Goal: Task Accomplishment & Management: Complete application form

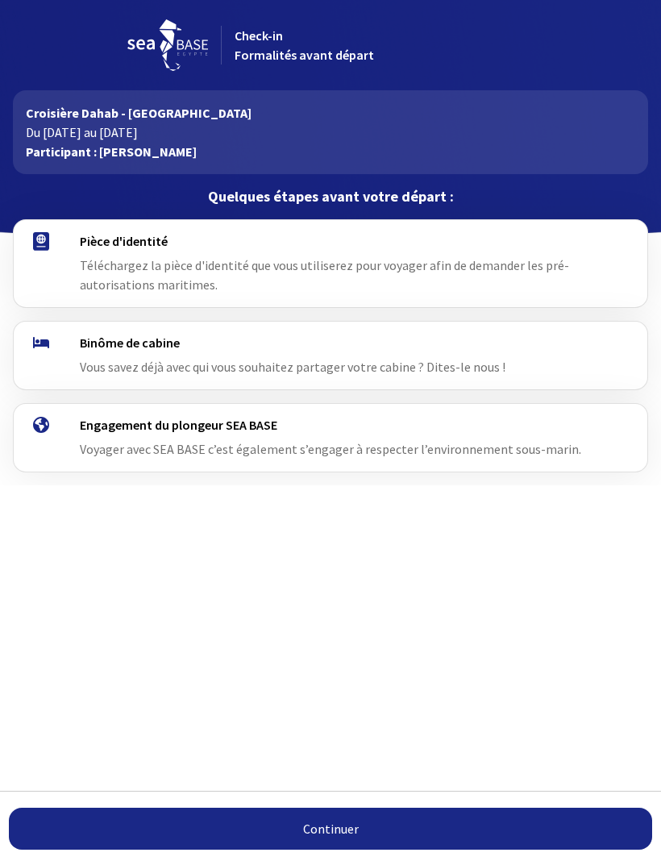
click at [236, 281] on div "Pièce d'identité Téléchargez la pièce d'identité que vous utiliserez pour voyag…" at bounding box center [330, 263] width 527 height 61
click at [37, 225] on div "Pièce d'identité Téléchargez la pièce d'identité que vous utiliserez pour voyag…" at bounding box center [331, 263] width 634 height 87
click at [37, 245] on img at bounding box center [41, 241] width 16 height 19
click at [123, 270] on span "Téléchargez la pièce d'identité que vous utiliserez pour voyager afin de demand…" at bounding box center [324, 274] width 489 height 35
click at [88, 354] on div "Binôme de cabine Vous savez déjà avec qui vous souhaitez partager votre cabine …" at bounding box center [330, 356] width 527 height 42
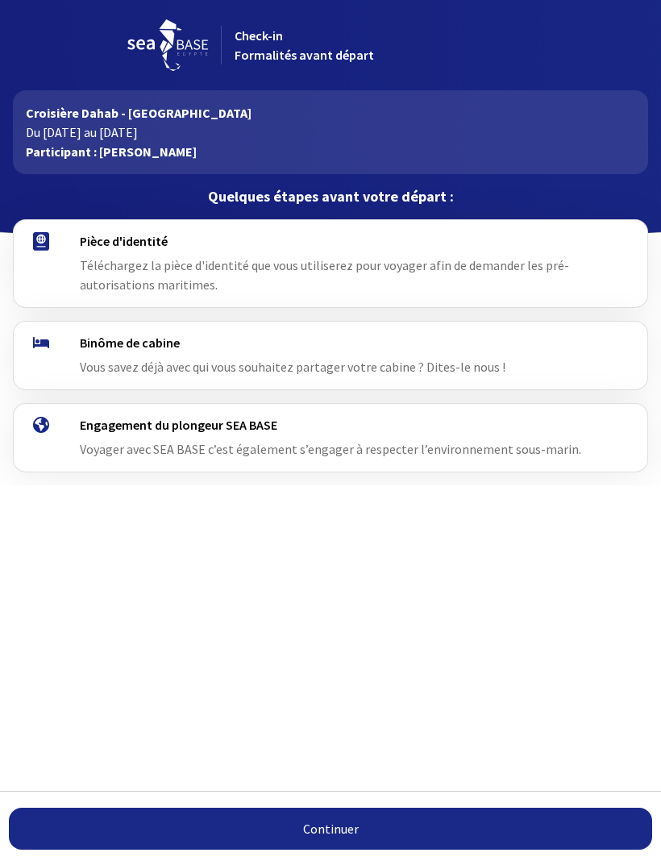
click at [98, 425] on h4 "Engagement du plongeur SEA BASE" at bounding box center [337, 425] width 514 height 16
click at [320, 829] on link "Continuer" at bounding box center [331, 829] width 644 height 42
click at [327, 838] on link "Continuer" at bounding box center [331, 829] width 644 height 42
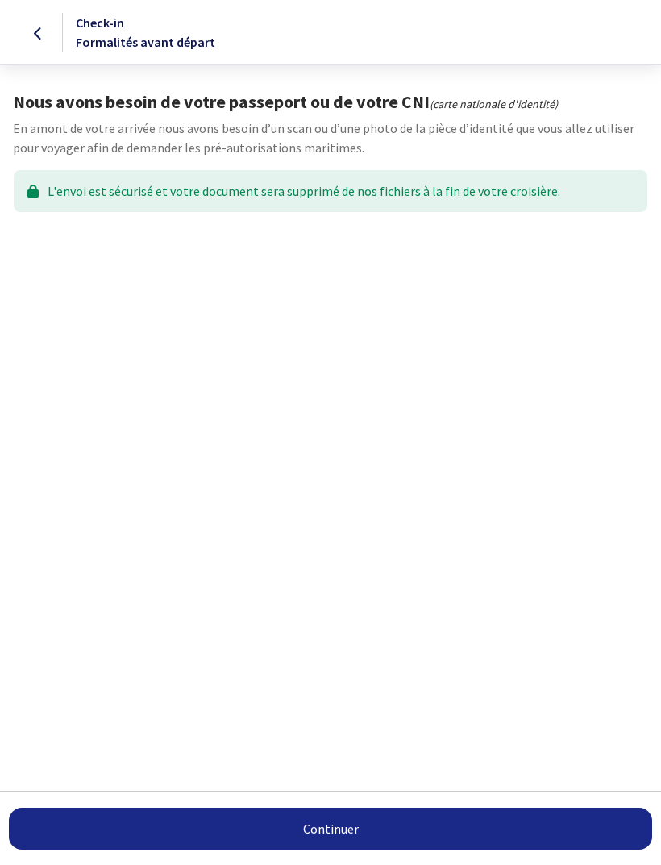
click at [74, 195] on div "L'envoi est sécurisé et votre document sera supprimé de nos fichiers à la fin d…" at bounding box center [331, 191] width 634 height 42
click at [54, 192] on div "L'envoi est sécurisé et votre document sera supprimé de nos fichiers à la fin d…" at bounding box center [331, 191] width 634 height 42
click at [102, 19] on span "Check-in Formalités avant départ" at bounding box center [146, 32] width 140 height 35
click at [120, 44] on span "Check-in Formalités avant départ" at bounding box center [146, 32] width 140 height 35
click at [225, 820] on link "Continuer" at bounding box center [331, 829] width 644 height 42
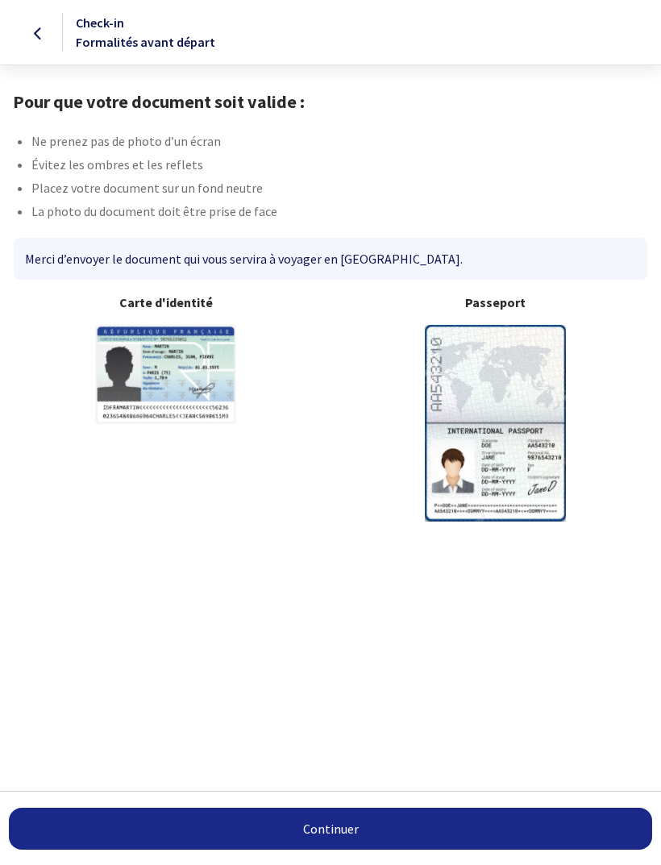
click at [523, 447] on img at bounding box center [495, 423] width 141 height 196
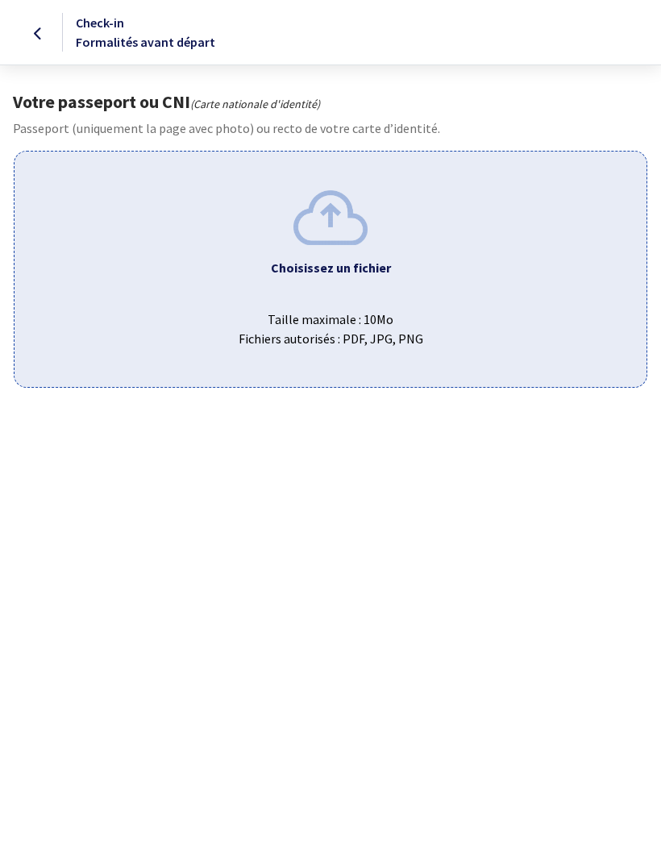
click at [340, 219] on img at bounding box center [331, 217] width 74 height 54
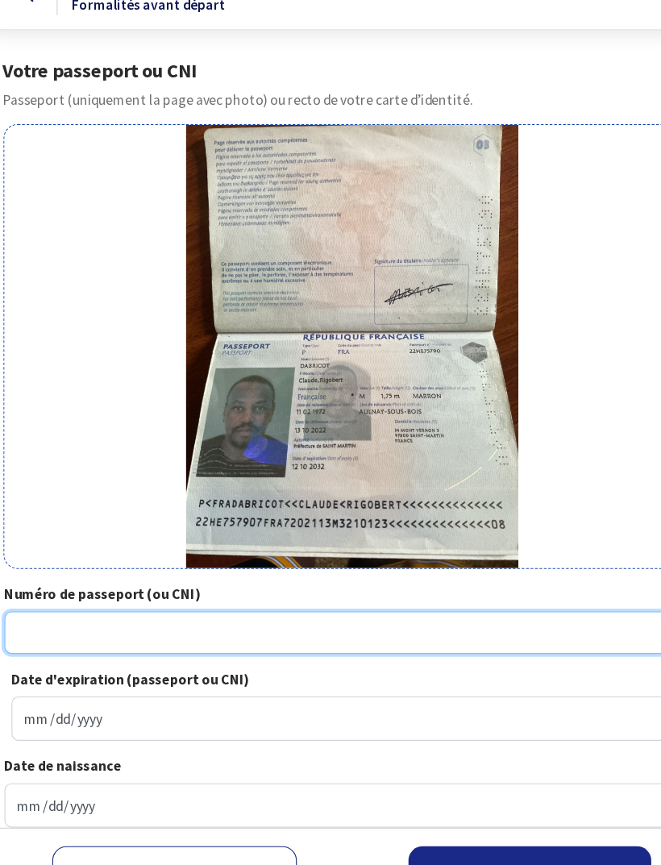
click at [77, 594] on input "Numéro de passeport (ou CNI)" at bounding box center [328, 613] width 626 height 39
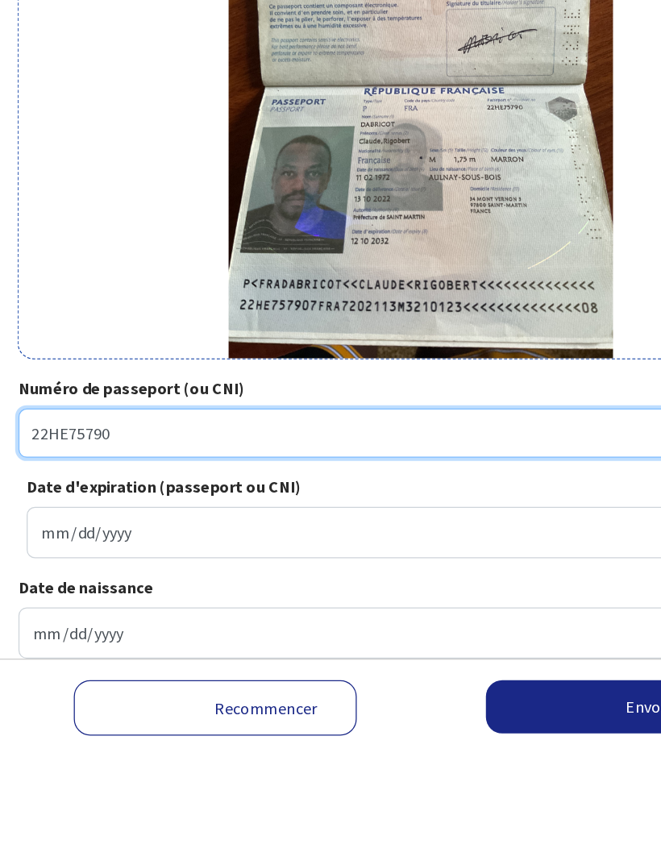
type input "22HE75790"
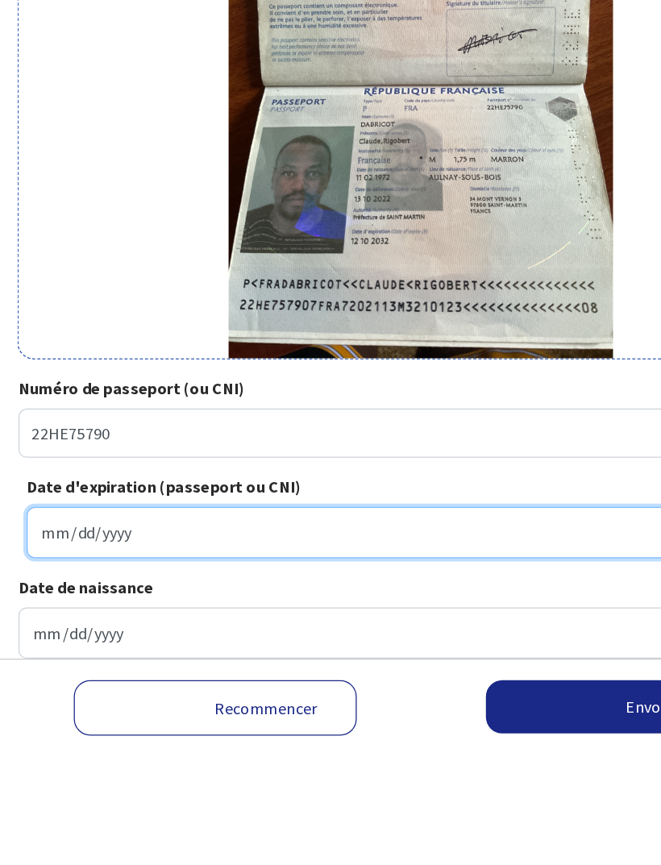
click at [77, 672] on input "Date d'expiration (passeport ou CNI)" at bounding box center [334, 692] width 626 height 40
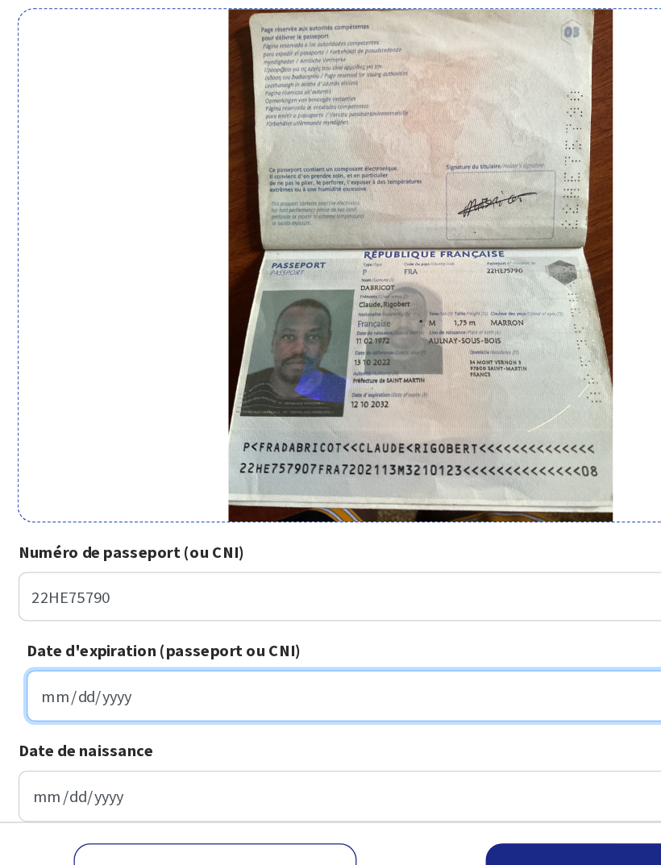
type input "2032-10-10"
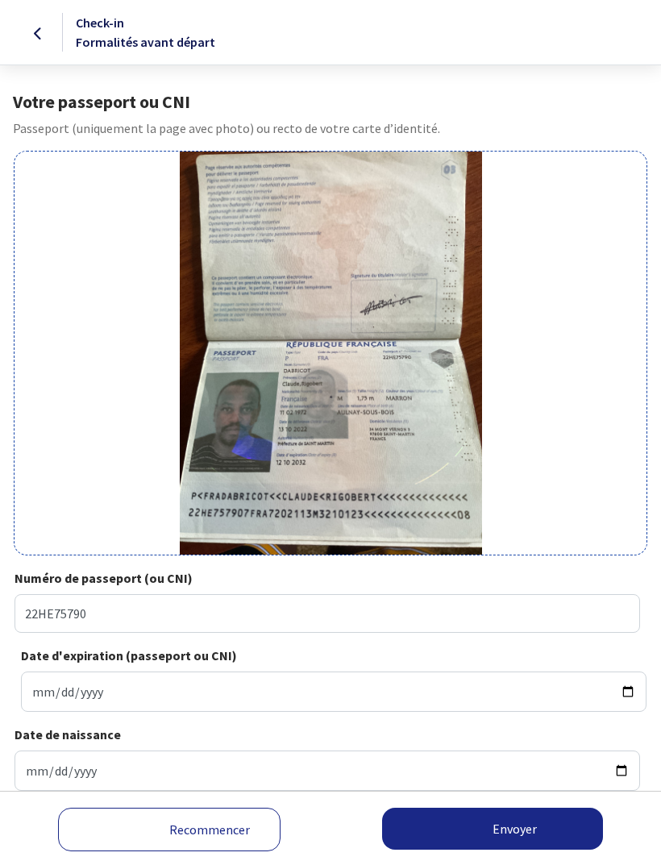
click at [507, 825] on button "Envoyer" at bounding box center [492, 829] width 221 height 42
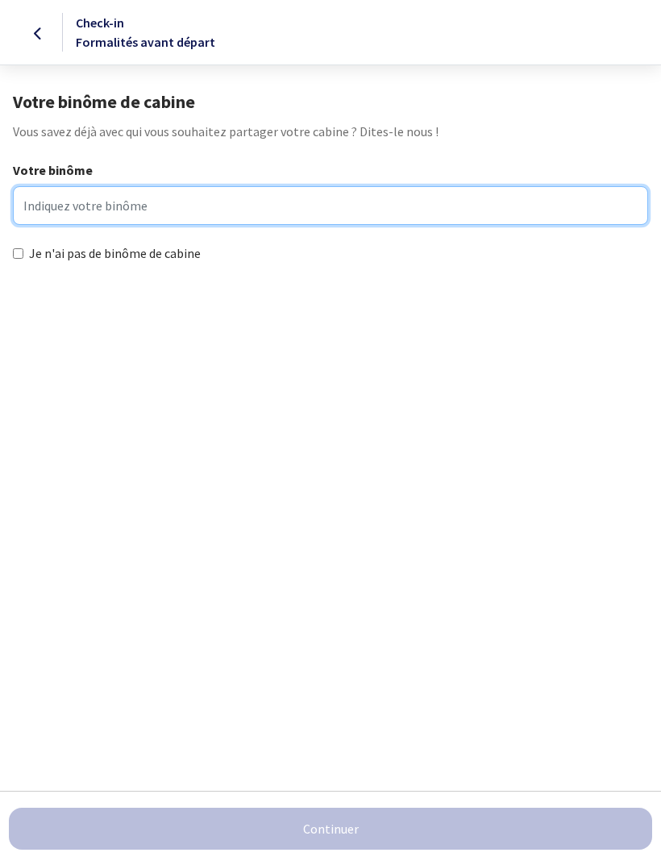
click at [48, 205] on input "Votre binôme" at bounding box center [330, 205] width 635 height 39
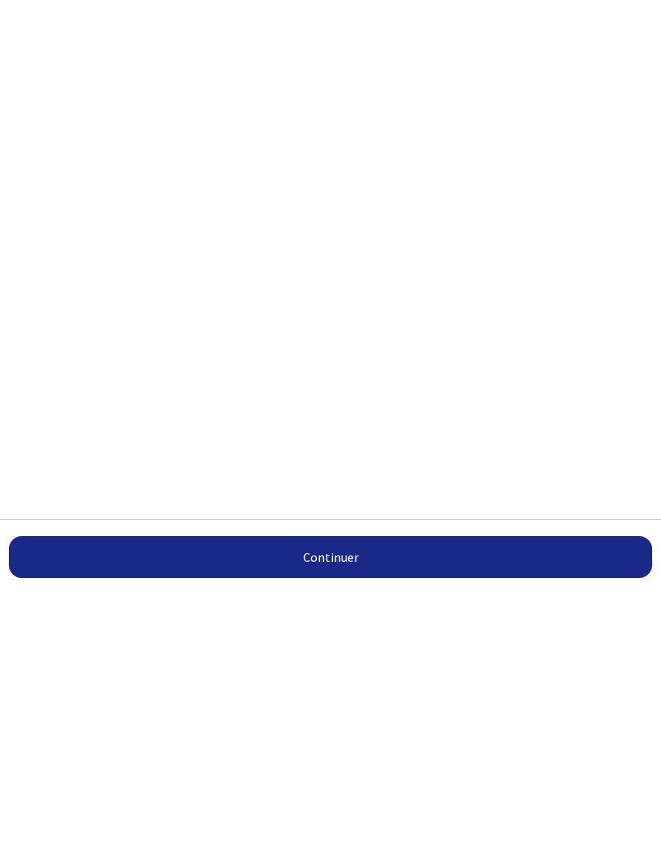
type input "[PERSON_NAME]"
click at [354, 808] on button "Continuer" at bounding box center [331, 829] width 644 height 42
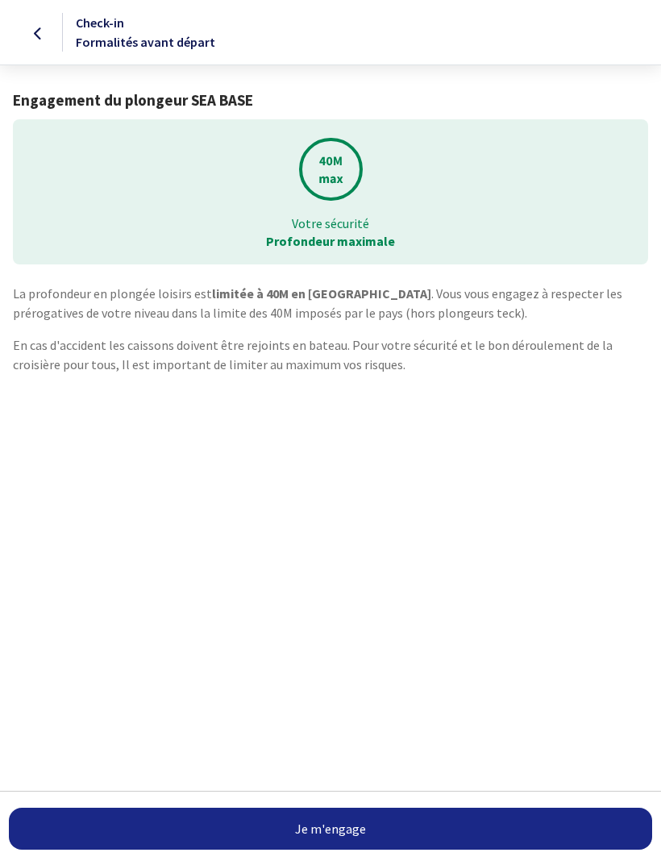
click at [340, 836] on link "Je m'engage" at bounding box center [331, 829] width 644 height 42
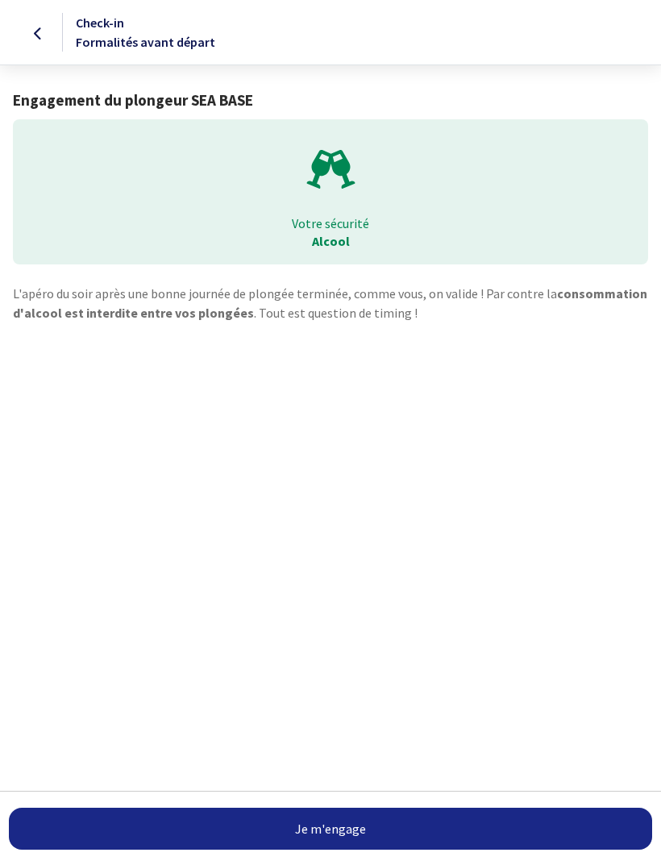
click at [356, 829] on link "Je m'engage" at bounding box center [331, 829] width 644 height 42
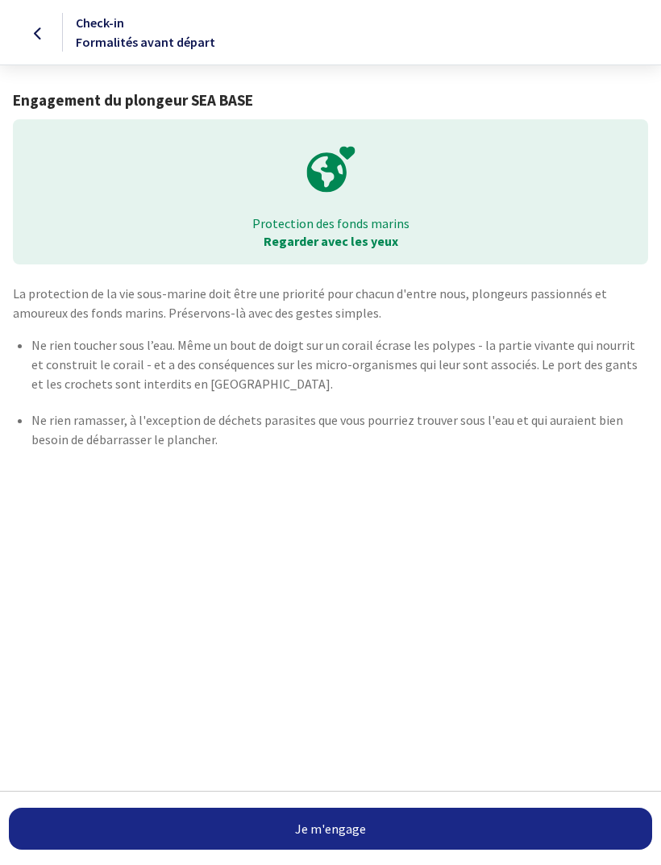
click at [350, 829] on link "Je m'engage" at bounding box center [331, 829] width 644 height 42
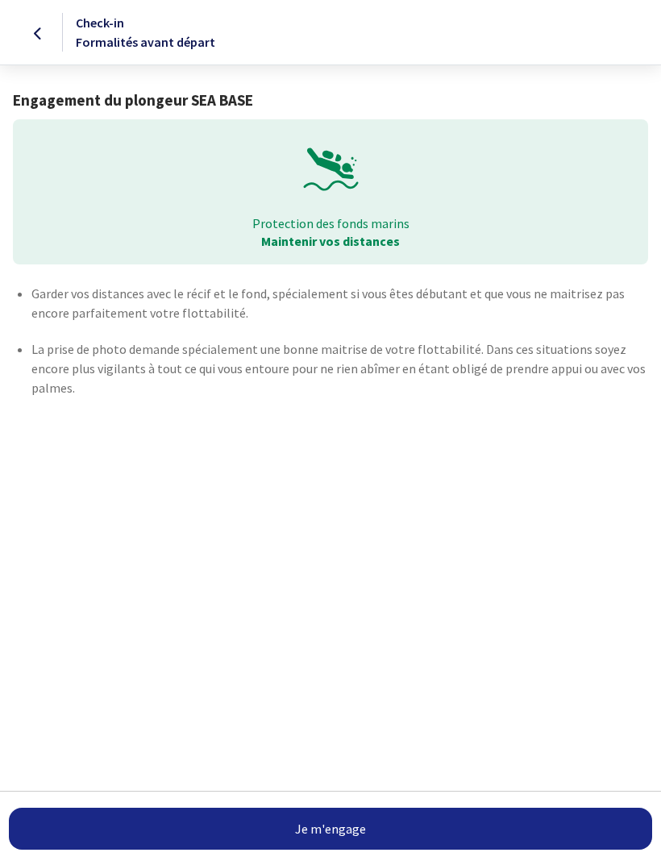
click at [348, 832] on link "Je m'engage" at bounding box center [331, 829] width 644 height 42
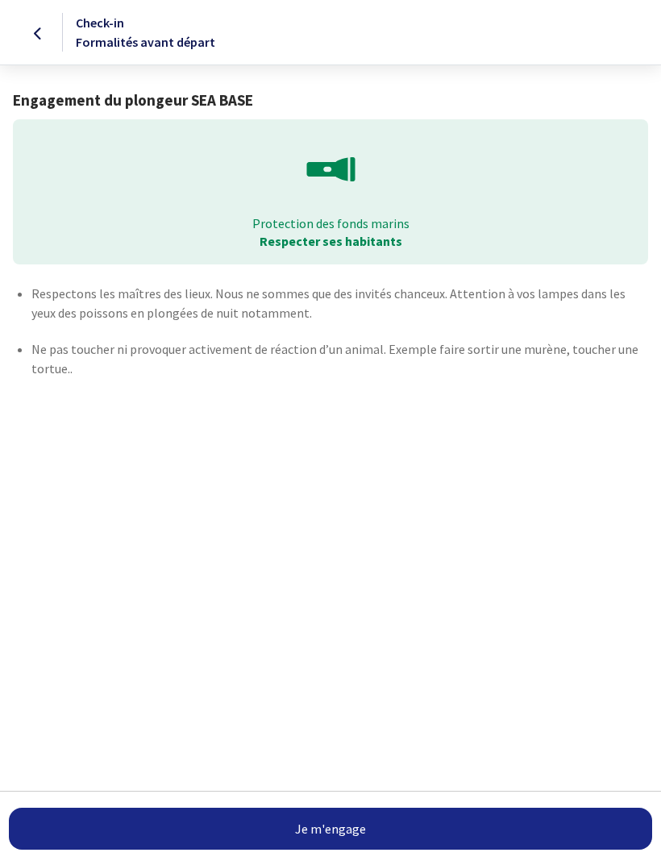
click at [348, 821] on button "Je m'engage" at bounding box center [331, 829] width 644 height 42
